Goal: Transaction & Acquisition: Purchase product/service

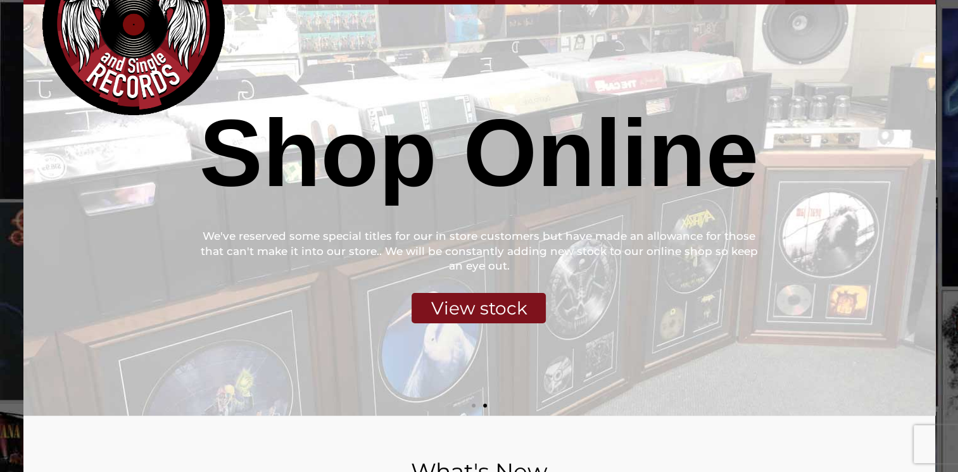
scroll to position [190, 0]
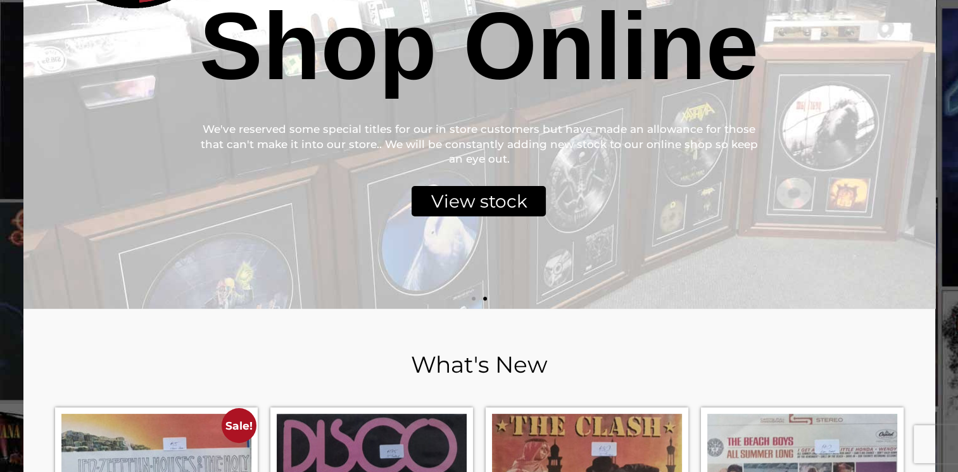
click at [462, 208] on div "View stock" at bounding box center [479, 201] width 134 height 30
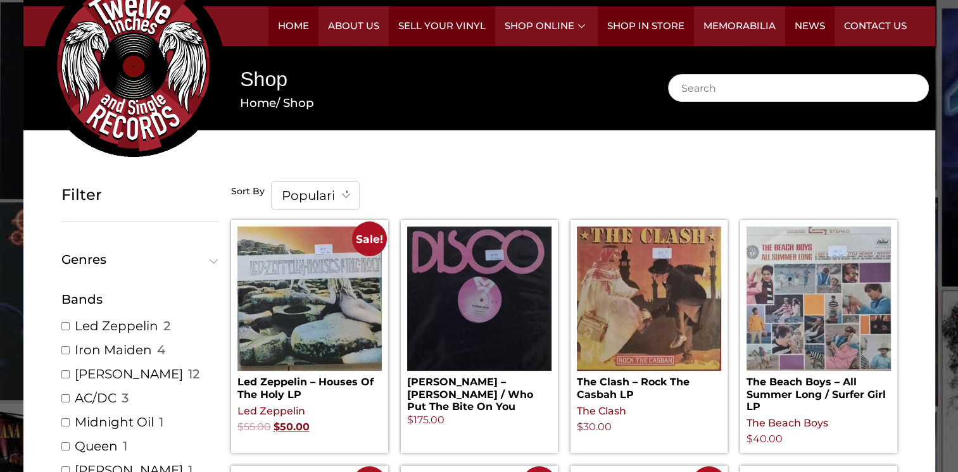
scroll to position [63, 0]
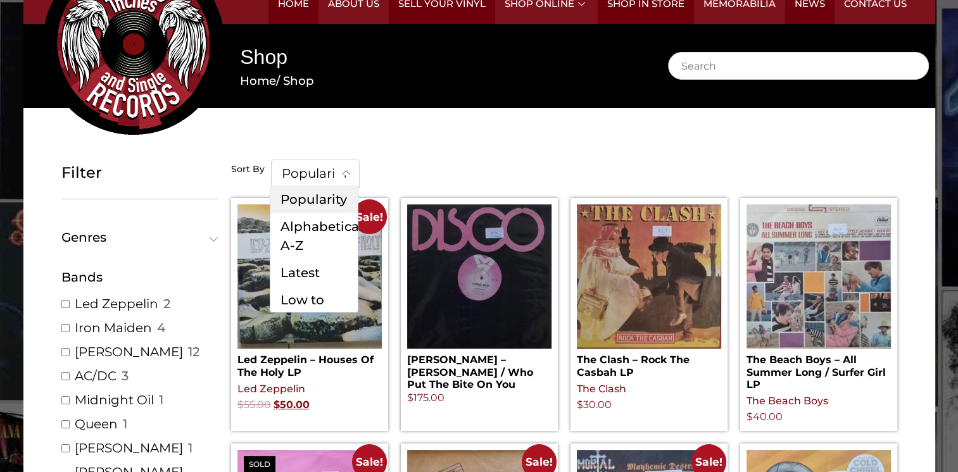
click at [310, 184] on span "Popularity" at bounding box center [315, 174] width 87 height 28
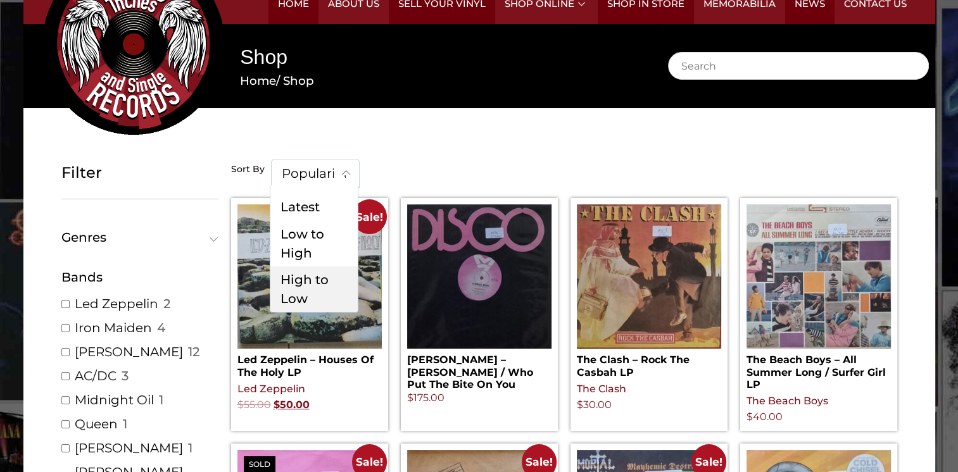
scroll to position [75, 0]
select select "price-desc"
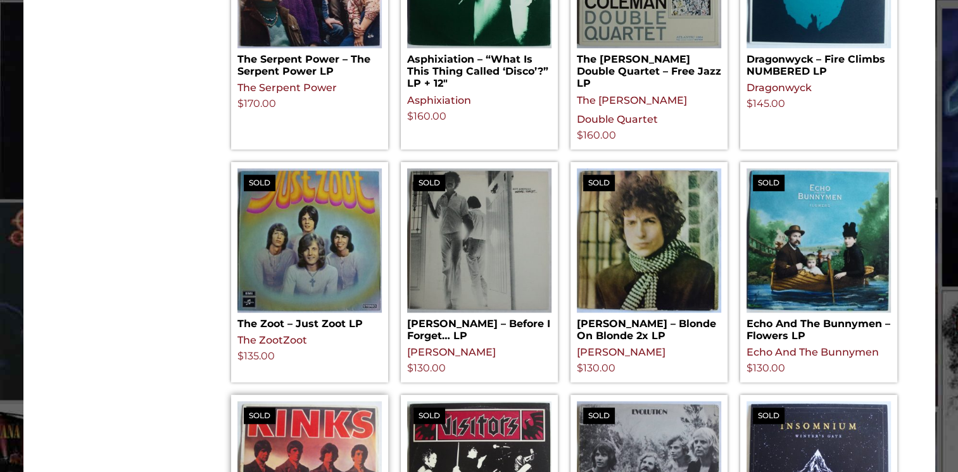
scroll to position [1330, 0]
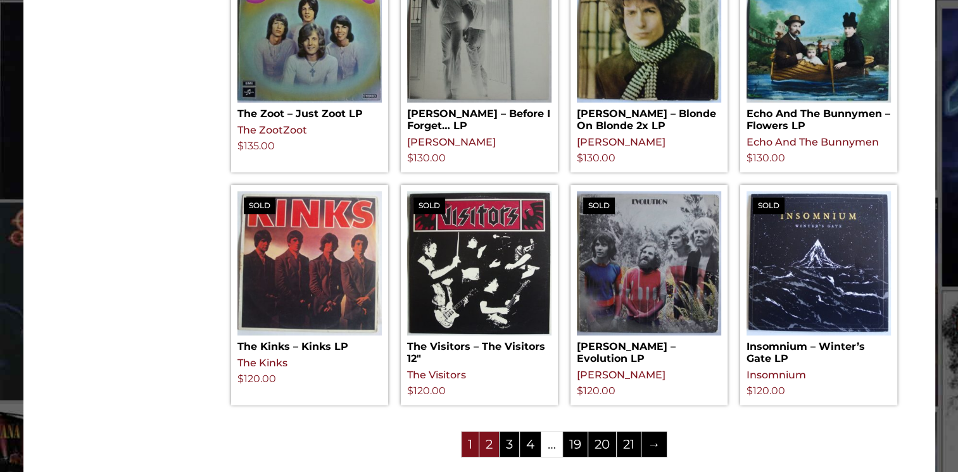
click at [489, 432] on link "2" at bounding box center [489, 444] width 20 height 25
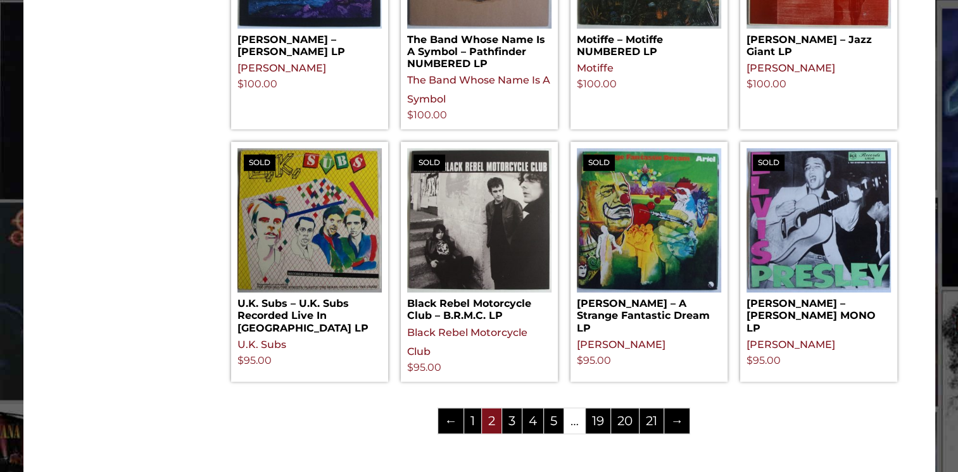
scroll to position [1393, 0]
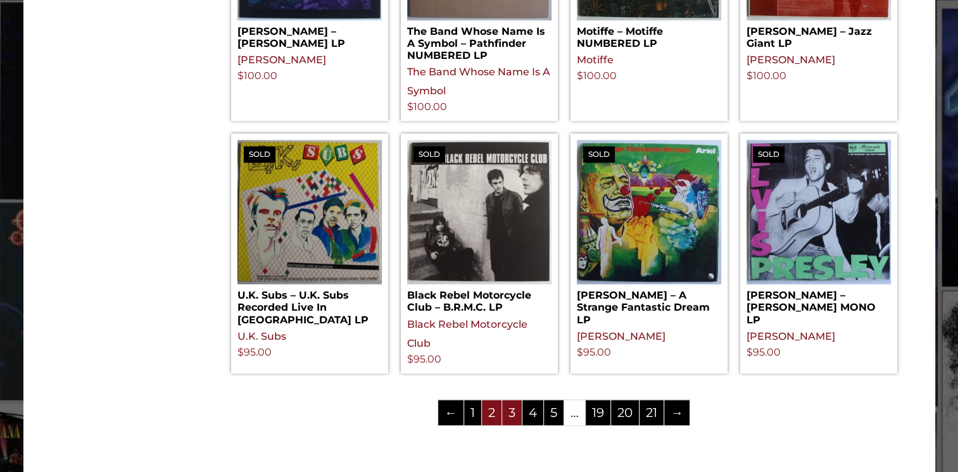
click at [512, 410] on link "3" at bounding box center [512, 412] width 20 height 25
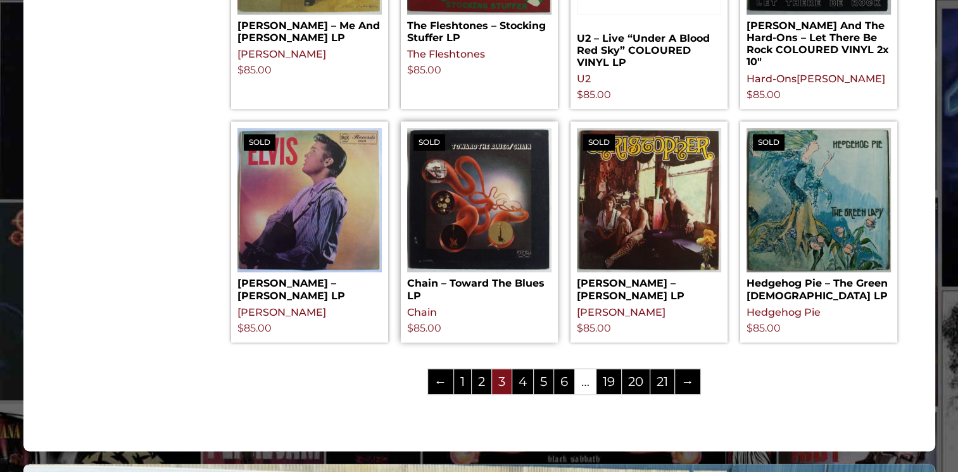
scroll to position [1393, 0]
